Goal: Information Seeking & Learning: Learn about a topic

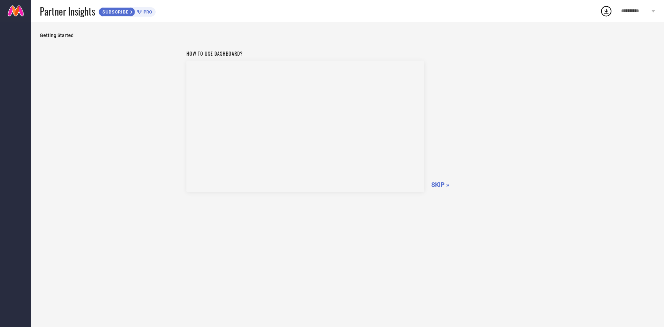
click at [476, 93] on div "How to use dashboard? SKIP »" at bounding box center [347, 120] width 323 height 147
click at [436, 184] on span "SKIP »" at bounding box center [440, 184] width 18 height 7
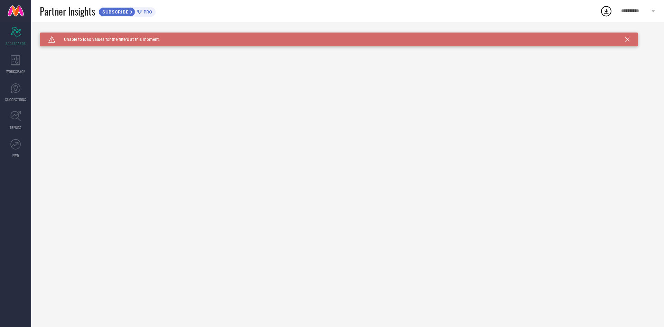
click at [143, 13] on span "PRO" at bounding box center [147, 11] width 10 height 5
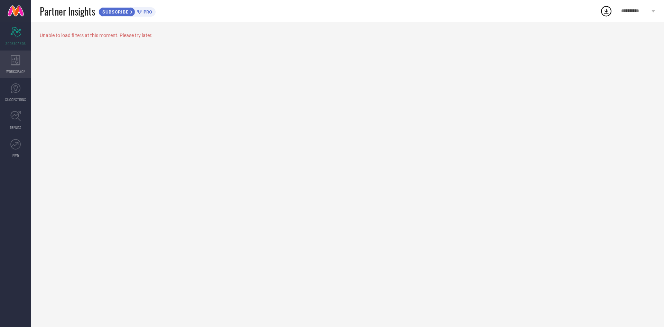
click at [14, 62] on icon at bounding box center [16, 60] width 10 height 10
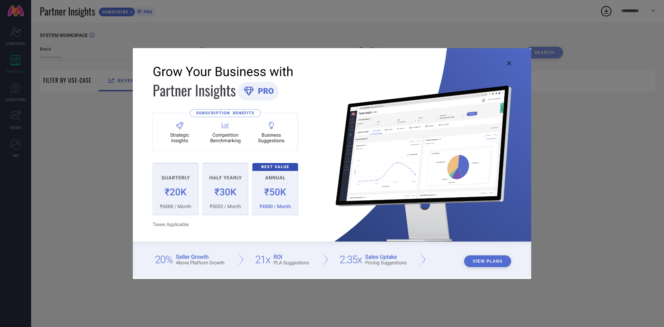
type input "1 STOP FASHION"
type input "All"
click at [511, 63] on icon at bounding box center [509, 63] width 4 height 4
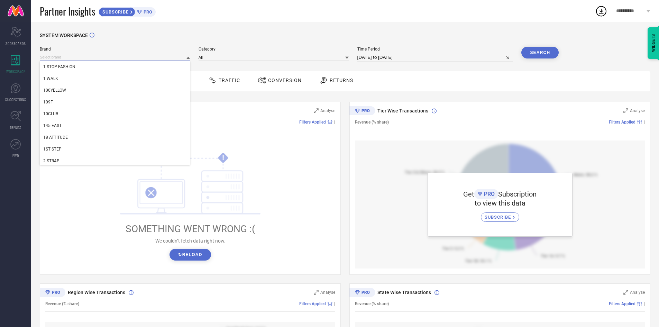
click at [131, 60] on input at bounding box center [115, 57] width 150 height 7
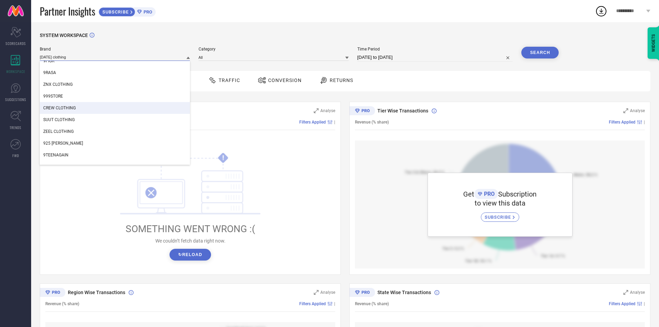
scroll to position [35, 0]
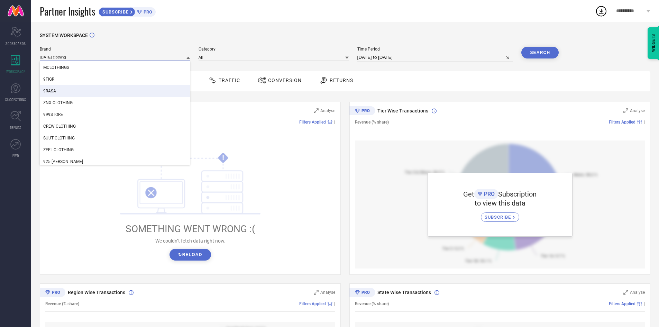
type input "[DATE] clothing"
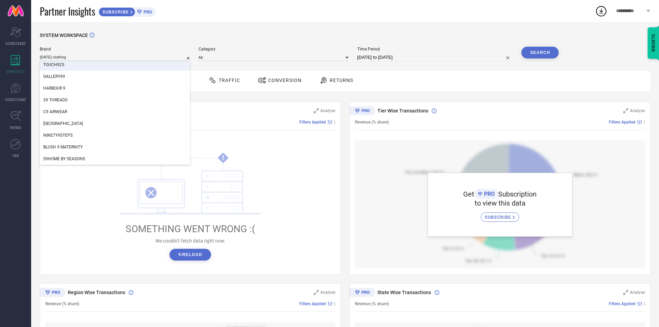
click at [183, 37] on div "SYSTEM WORKSPACE" at bounding box center [345, 40] width 611 height 14
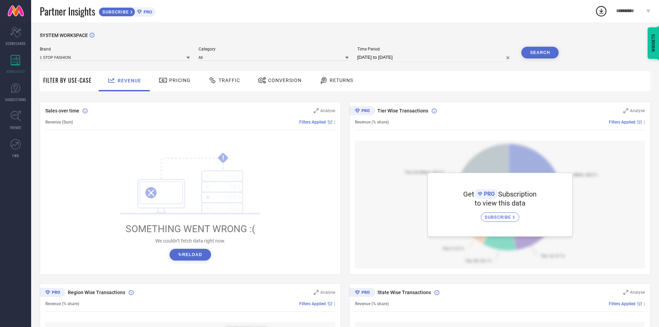
click at [209, 79] on icon at bounding box center [212, 80] width 6 height 6
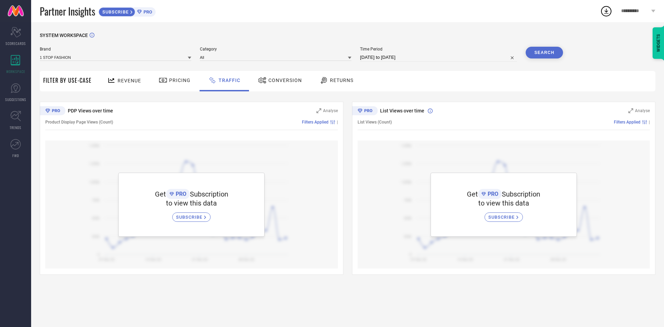
click at [178, 84] on div "Pricing" at bounding box center [174, 80] width 35 height 12
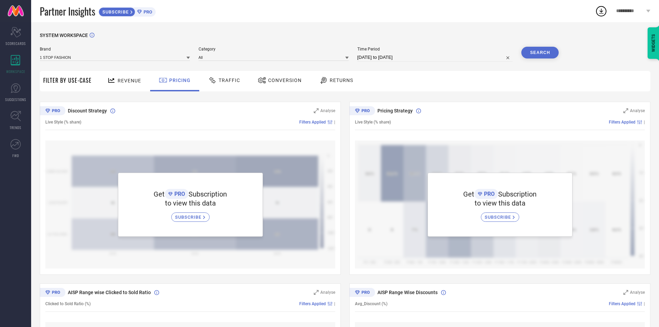
click at [132, 81] on span "Revenue" at bounding box center [130, 81] width 24 height 6
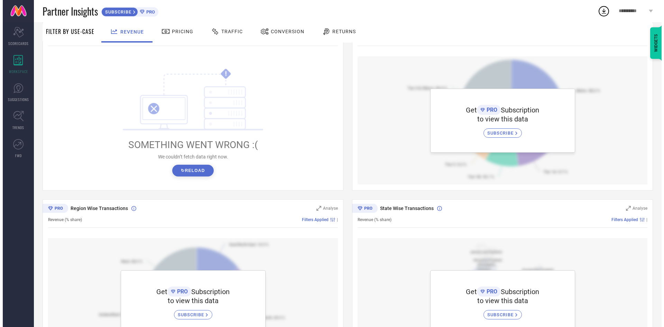
scroll to position [0, 0]
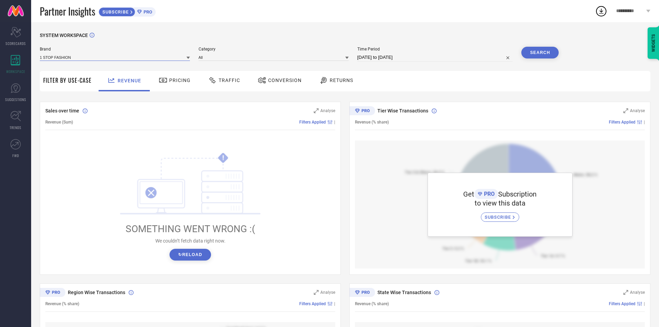
click at [185, 61] on input at bounding box center [115, 57] width 150 height 7
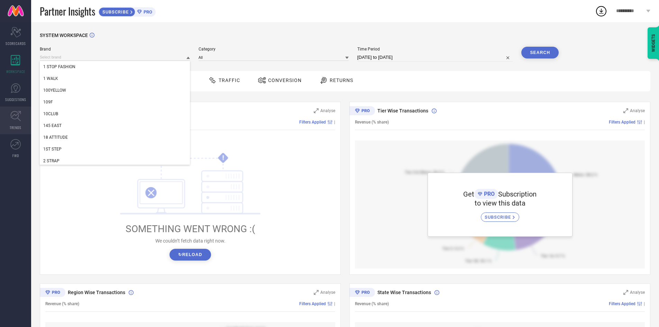
click at [24, 120] on link "TRENDS" at bounding box center [15, 121] width 31 height 28
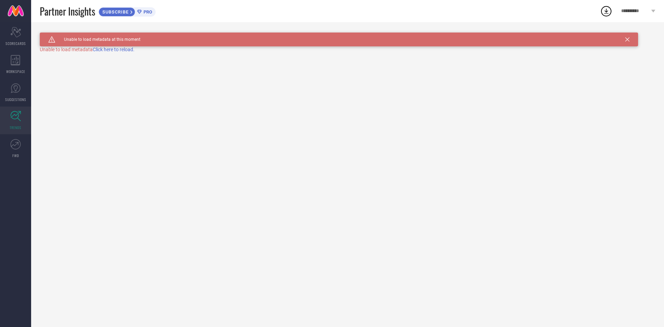
click at [121, 51] on span "Click here to reload." at bounding box center [114, 50] width 42 height 6
click at [9, 145] on link "FWD" at bounding box center [15, 149] width 31 height 28
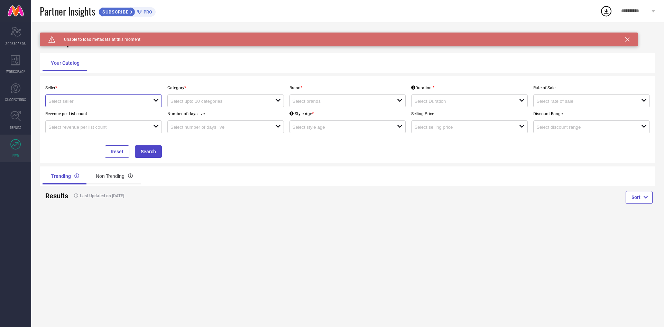
click at [135, 102] on input at bounding box center [95, 101] width 94 height 5
click at [129, 113] on li "Myntra ( MINT_1 )" at bounding box center [104, 114] width 116 height 12
type input "Myntra ( MINT_1 )"
click at [224, 103] on input at bounding box center [218, 101] width 94 height 5
click at [318, 99] on input at bounding box center [340, 101] width 94 height 5
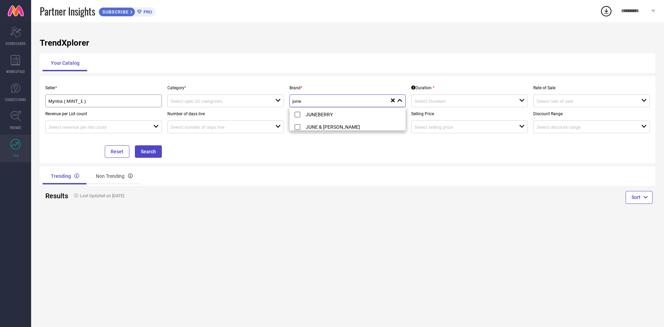
type input "june"
click at [439, 161] on div "Seller * Myntra ( MINT_1 ) Category * open Brand * june close reset Duration * …" at bounding box center [348, 119] width 616 height 87
click at [109, 179] on div "Non Trending" at bounding box center [115, 176] width 54 height 17
